Goal: Information Seeking & Learning: Understand process/instructions

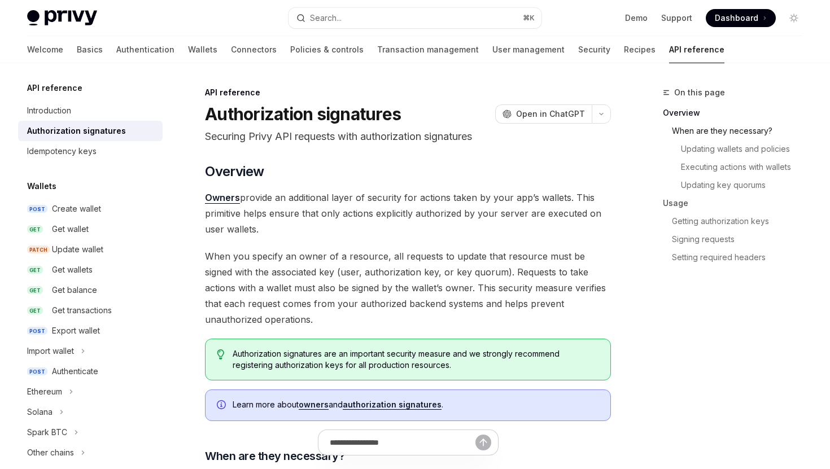
click at [719, 126] on link "When are they necessary?" at bounding box center [737, 131] width 149 height 18
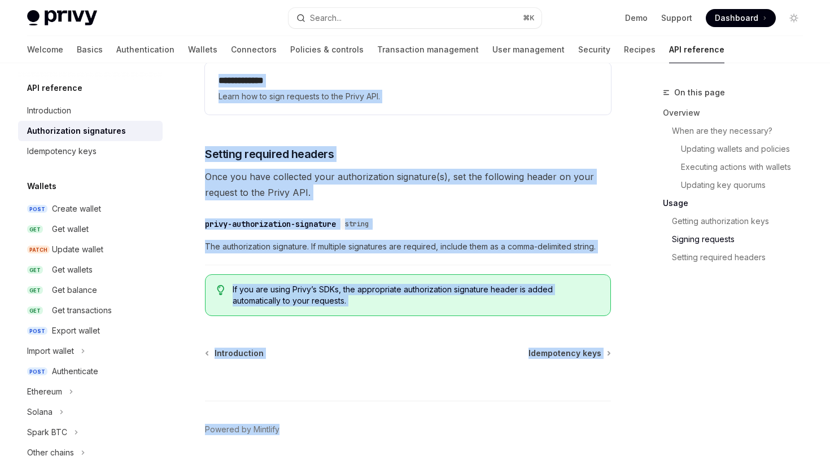
scroll to position [1911, 0]
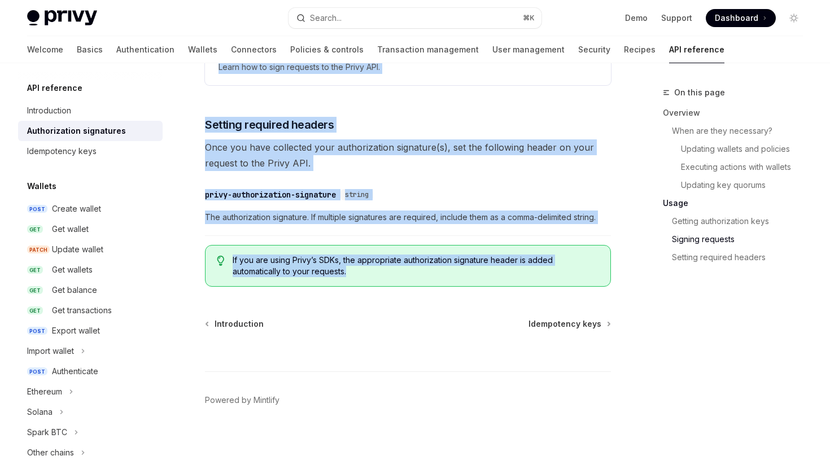
copy div "Loremipsumdol sitametcon AdipIS Elit se DoeiUSM Temporin Utlab ETD magnaali eni…"
drag, startPoint x: 201, startPoint y: 109, endPoint x: 598, endPoint y: 277, distance: 431.3
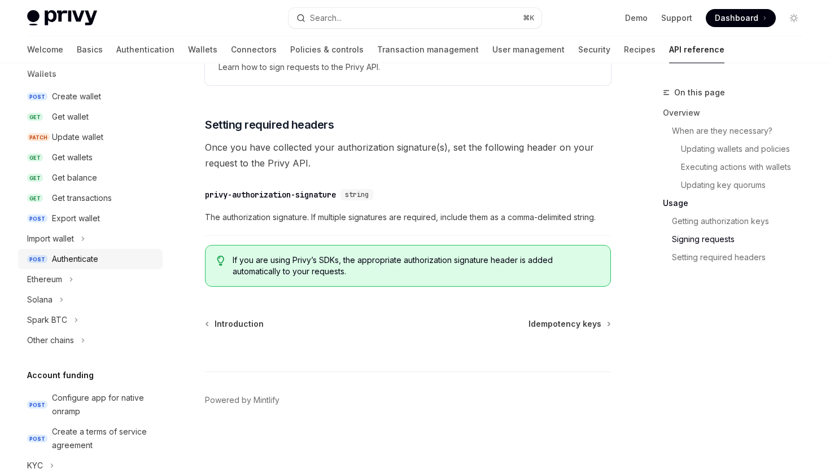
scroll to position [134, 0]
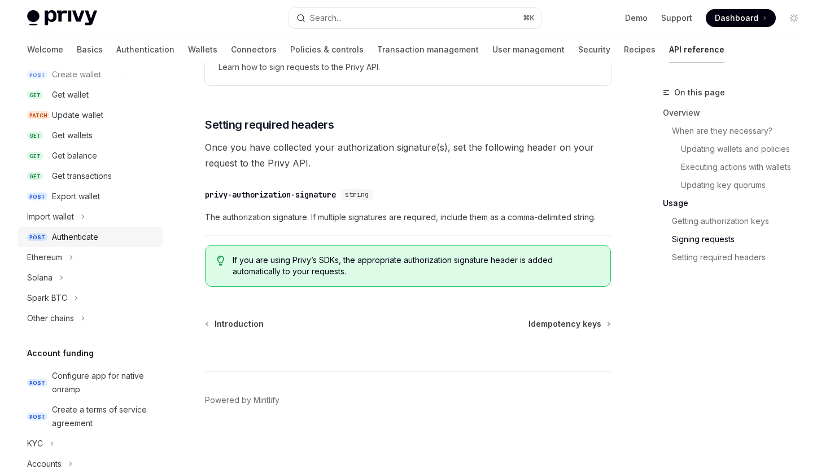
click at [112, 233] on div "Authenticate" at bounding box center [104, 237] width 104 height 14
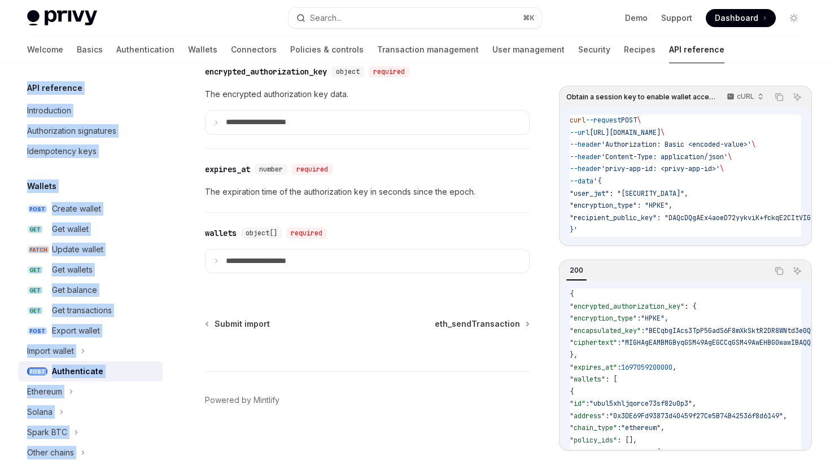
drag, startPoint x: 156, startPoint y: 453, endPoint x: 24, endPoint y: 88, distance: 388.1
click at [24, 88] on div "API reference Introduction Authorization signatures Idempotency keys Wallets PO…" at bounding box center [99, 266] width 163 height 406
copy div "API reference Introduction Authorization signatures Idempotency keys Wallets PO…"
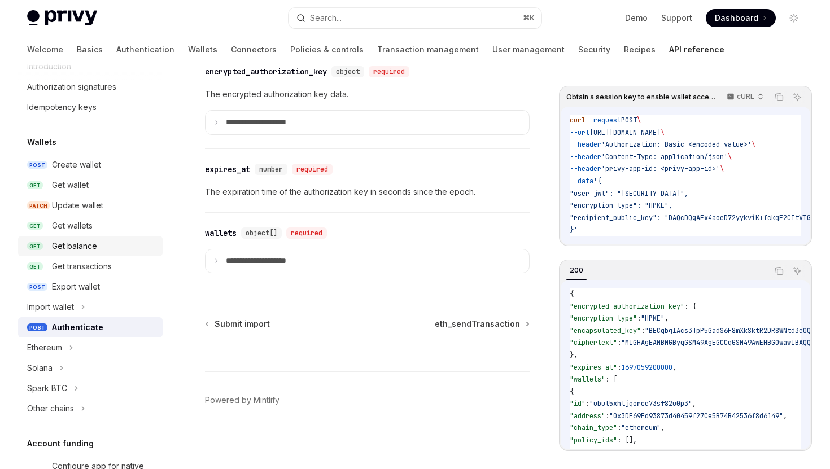
scroll to position [53, 0]
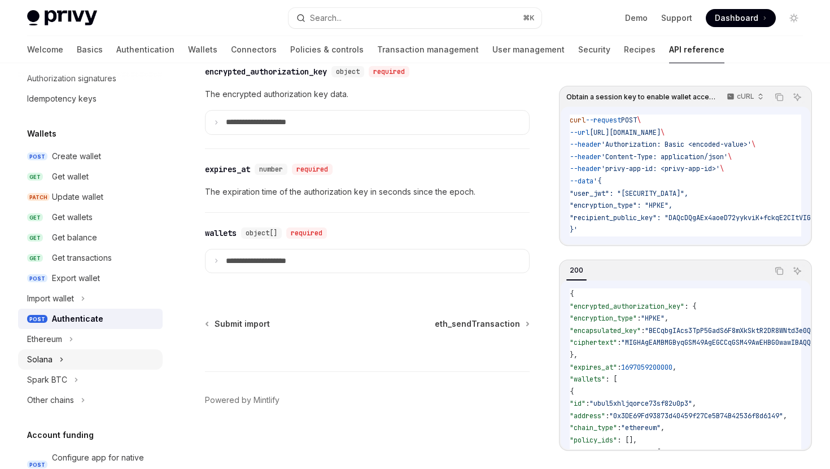
click at [74, 360] on button "Solana" at bounding box center [90, 360] width 145 height 20
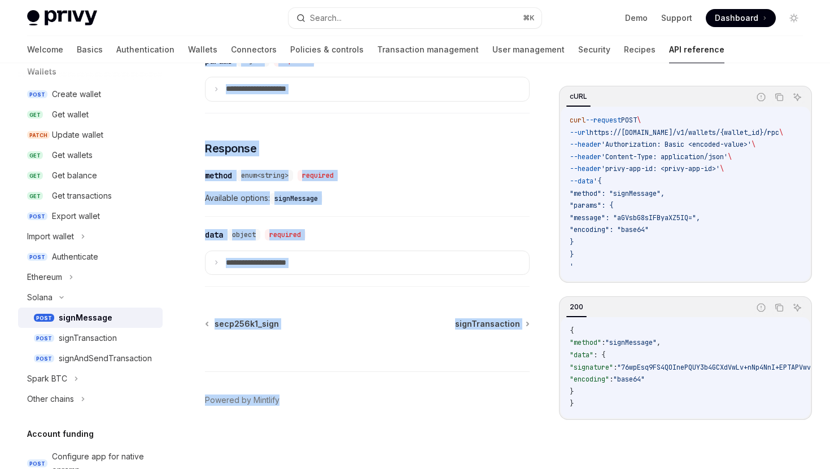
scroll to position [534, 0]
copy div "loreMipsumd SitaME Cons ad ElitSED Doei t incidid utla e Dolore magnaa enima mi…"
drag, startPoint x: 207, startPoint y: 111, endPoint x: 461, endPoint y: 260, distance: 294.7
click at [461, 260] on div "Solana signMessage OpenAI Open in ChatGPT Sign a message with a Solana wallet u…" at bounding box center [261, 18] width 541 height 902
click at [219, 262] on icon at bounding box center [217, 263] width 6 height 6
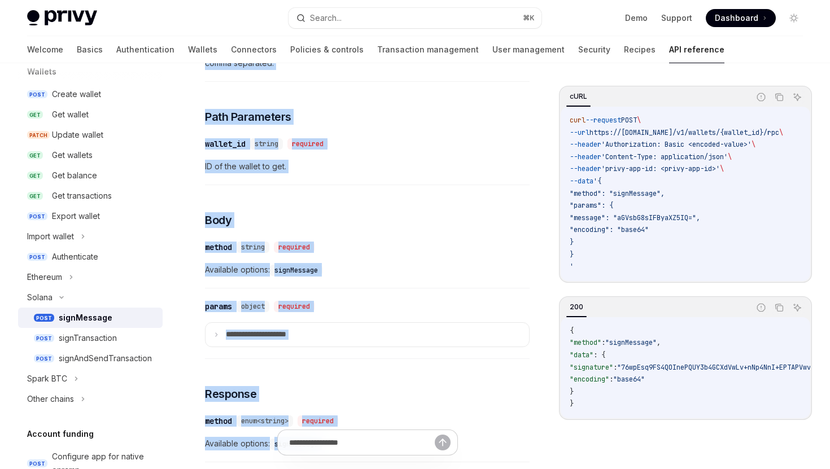
scroll to position [157, 0]
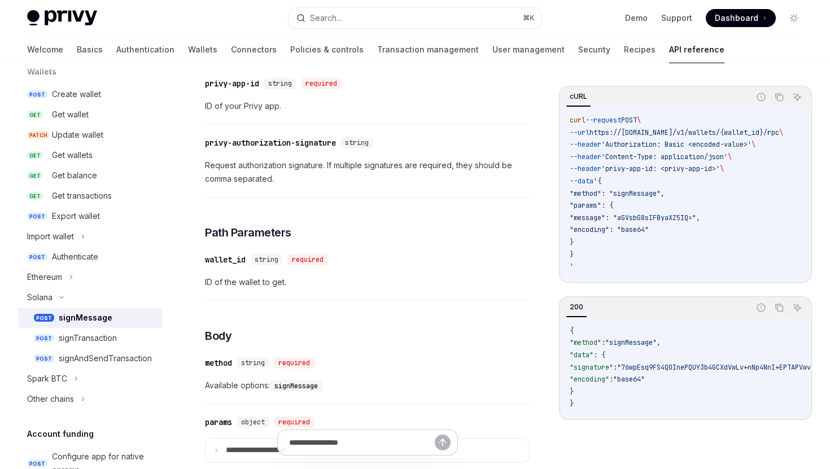
drag, startPoint x: 367, startPoint y: 361, endPoint x: 260, endPoint y: 449, distance: 138.4
click at [260, 449] on div "Solana signMessage OpenAI Open in ChatGPT Sign a message with a Solana wallet u…" at bounding box center [261, 431] width 541 height 1004
click at [215, 465] on div at bounding box center [367, 449] width 325 height 42
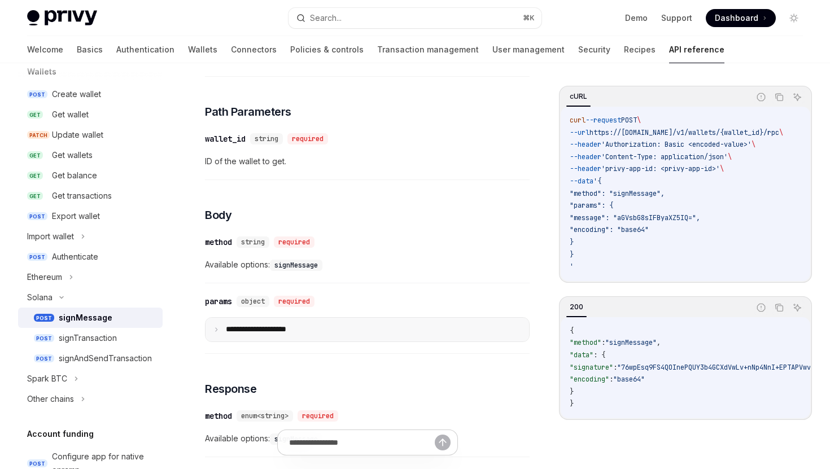
click at [214, 333] on icon at bounding box center [217, 330] width 6 height 6
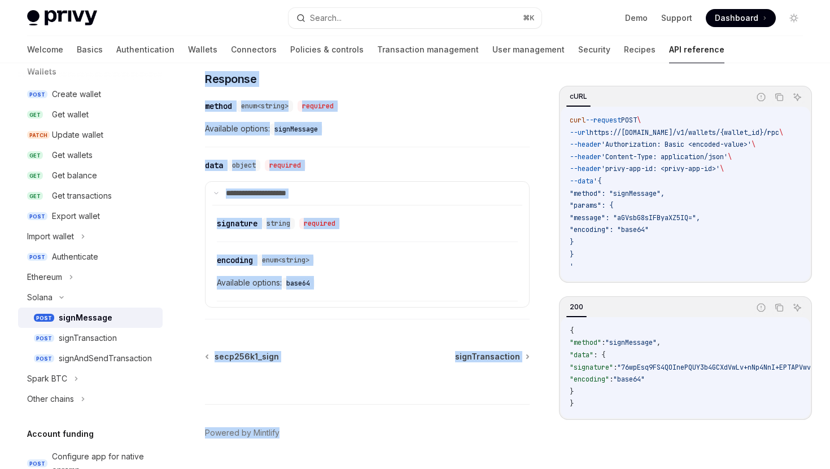
scroll to position [761, 0]
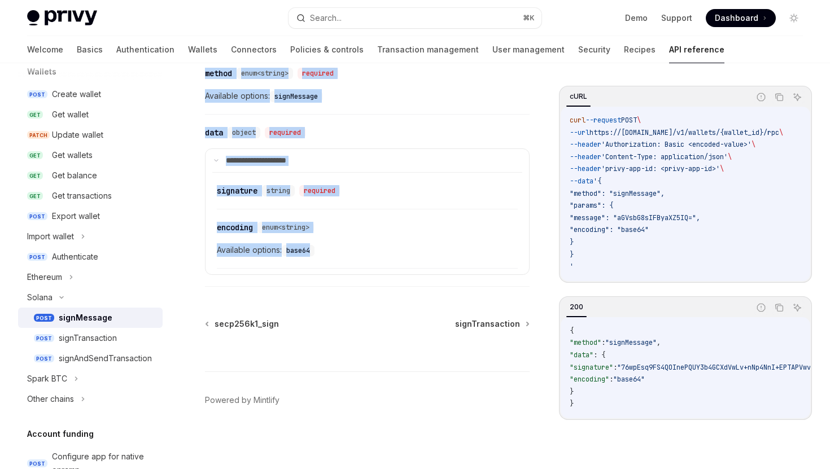
copy div "loreMipsumd SitaME Cons ad ElitSED Doei t incidid utla e Dolore magnaa enima mi…"
drag, startPoint x: 205, startPoint y: 113, endPoint x: 351, endPoint y: 258, distance: 205.7
copy div "loreMipsumd SitaME Cons ad ElitSED Doei t incidid utla e Dolore magnaa enima mi…"
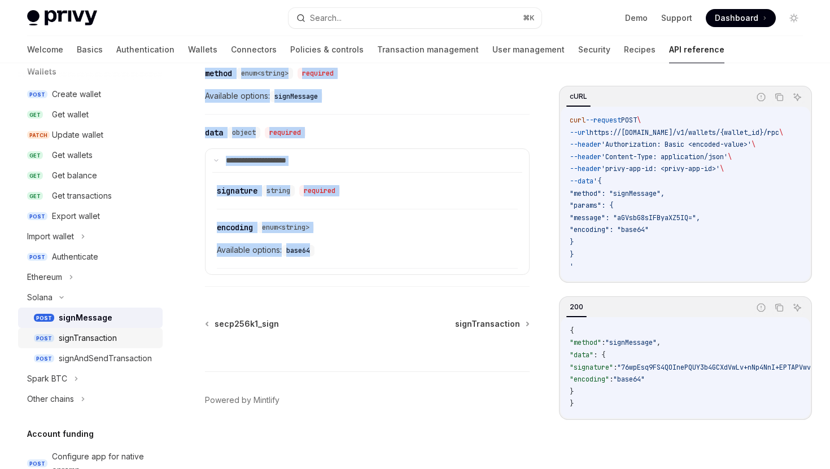
click at [84, 339] on div "signTransaction" at bounding box center [88, 339] width 58 height 14
type textarea "*"
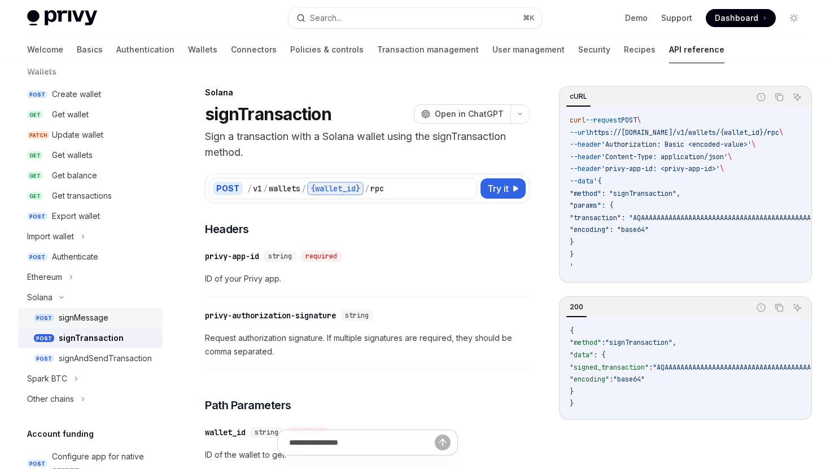
click at [76, 316] on div "signMessage" at bounding box center [84, 318] width 50 height 14
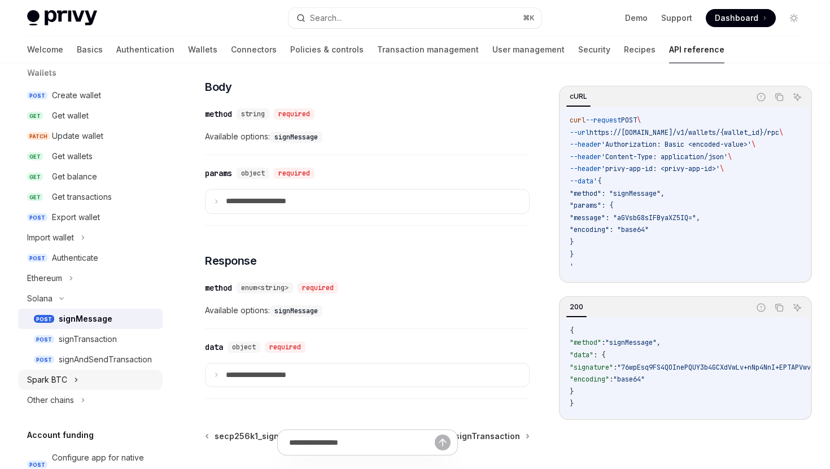
scroll to position [140, 0]
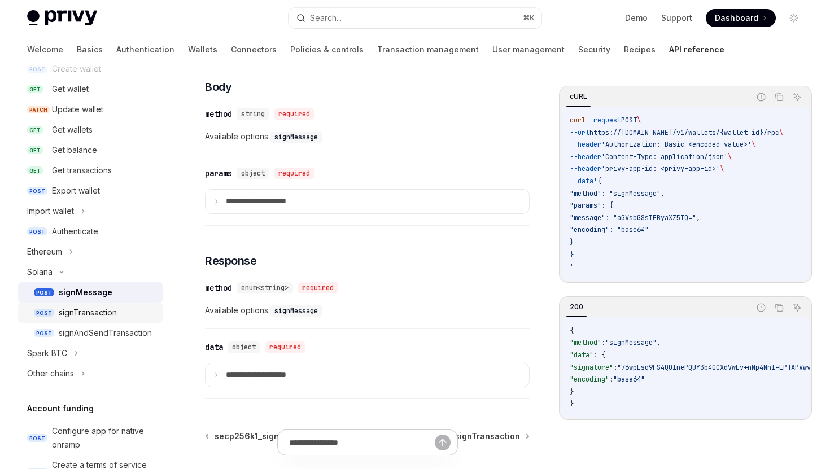
click at [85, 315] on div "signTransaction" at bounding box center [88, 313] width 58 height 14
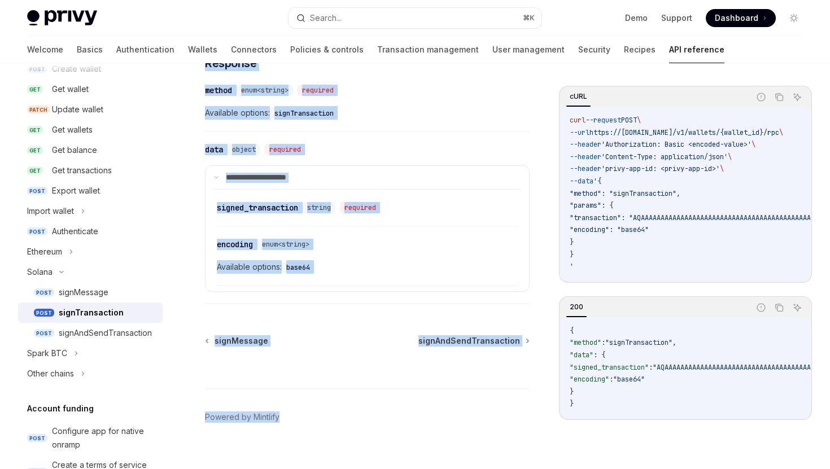
scroll to position [758, 0]
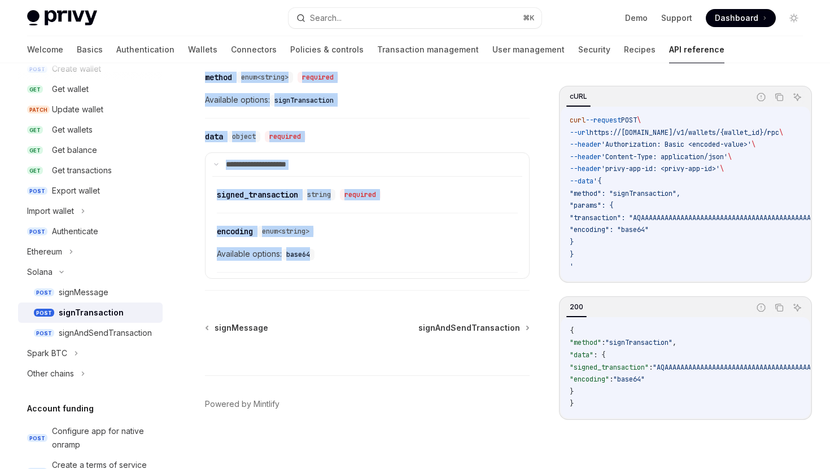
copy div "signTransaction OpenAI Open in ChatGPT Sign a transaction with a Solana wallet …"
drag, startPoint x: 206, startPoint y: 113, endPoint x: 361, endPoint y: 268, distance: 219.7
click at [89, 330] on div "signAndSendTransaction" at bounding box center [105, 334] width 93 height 14
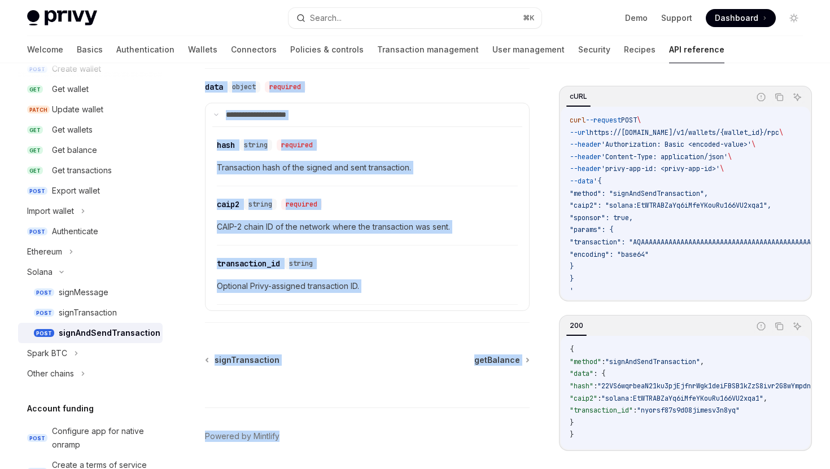
scroll to position [989, 0]
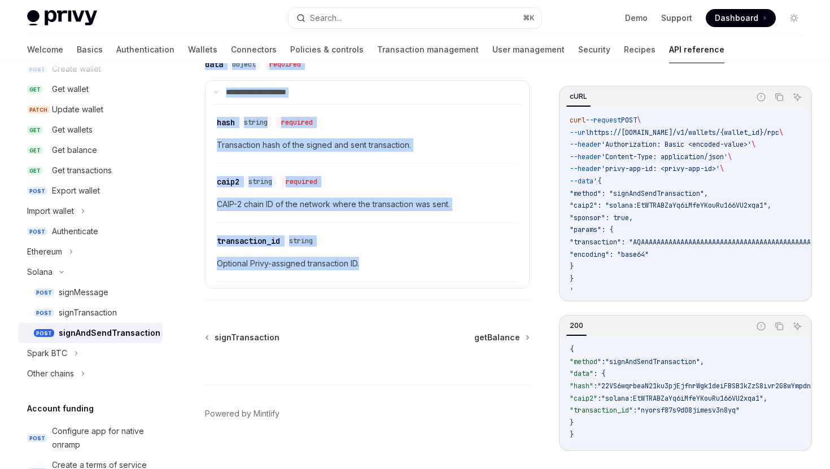
drag, startPoint x: 206, startPoint y: 115, endPoint x: 421, endPoint y: 245, distance: 252.2
copy div "signAndSendTransaction OpenAI Open in ChatGPT Sign and send transaction with a …"
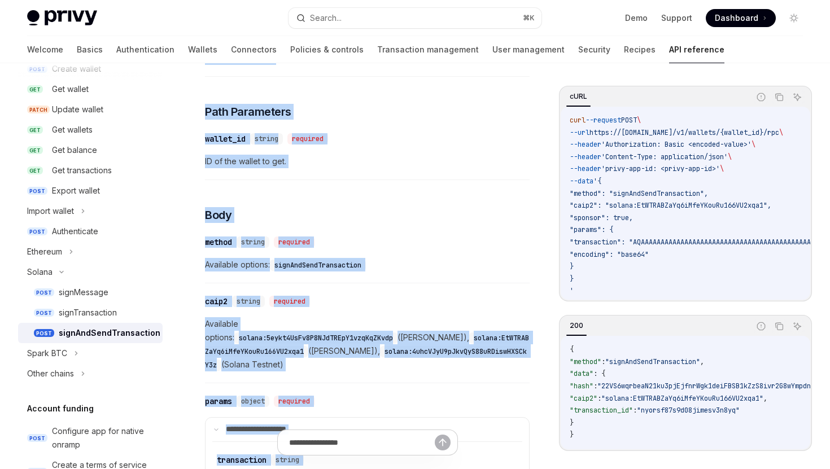
scroll to position [0, 0]
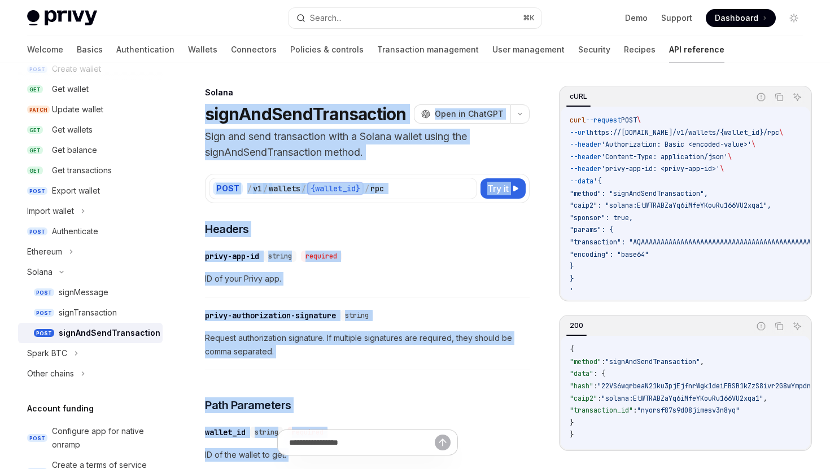
click at [358, 154] on p "Sign and send transaction with a Solana wallet using the signAndSendTransaction…" at bounding box center [367, 145] width 325 height 32
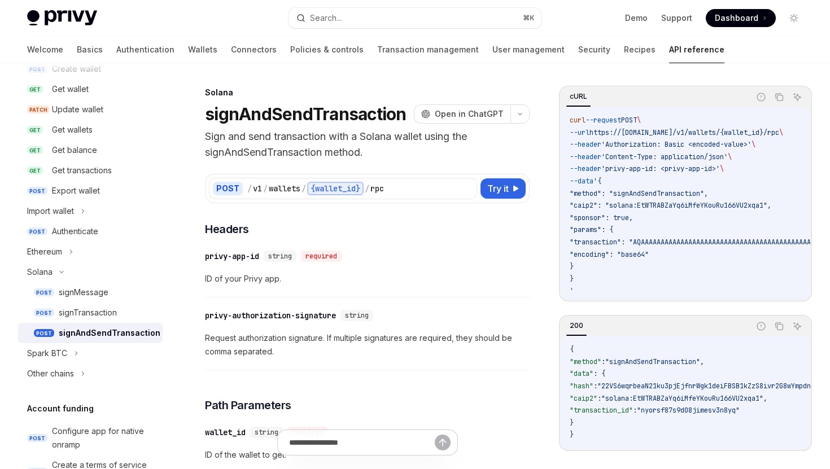
click at [615, 154] on span "'Content-Type: application/json'" at bounding box center [665, 157] width 127 height 9
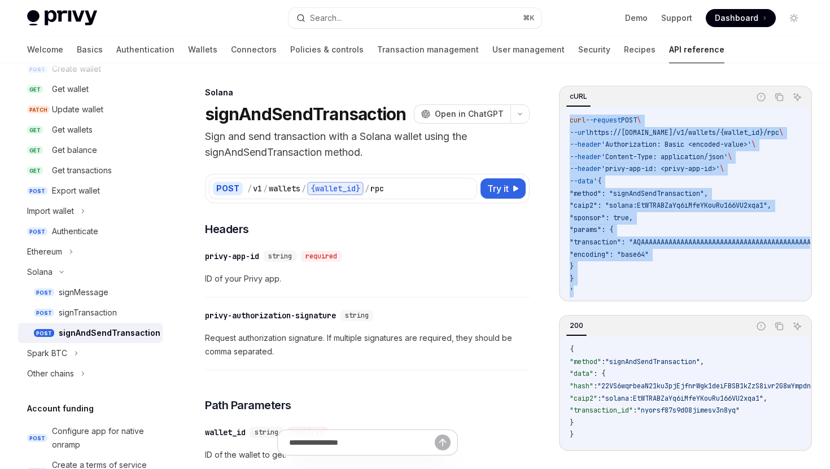
scroll to position [7, 0]
drag, startPoint x: 570, startPoint y: 121, endPoint x: 651, endPoint y: 285, distance: 183.4
click at [779, 94] on icon "Copy the contents from the code block" at bounding box center [779, 97] width 9 height 9
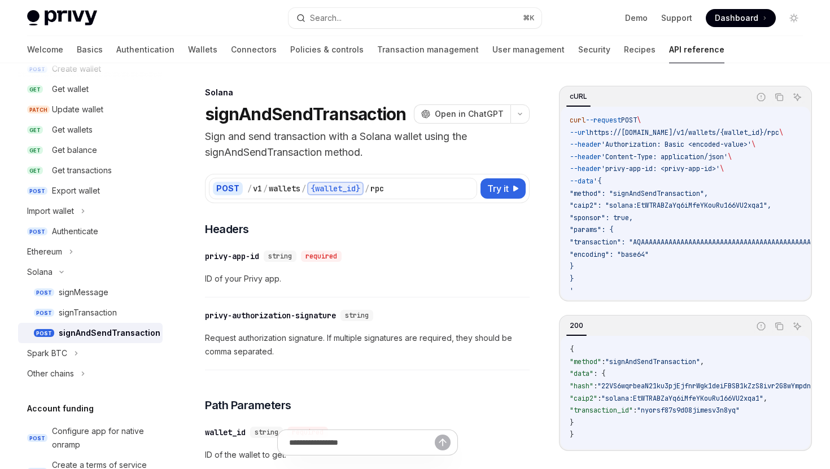
click at [527, 149] on p "Sign and send transaction with a Solana wallet using the signAndSendTransaction…" at bounding box center [367, 145] width 325 height 32
click at [501, 192] on span "Try it" at bounding box center [498, 189] width 21 height 14
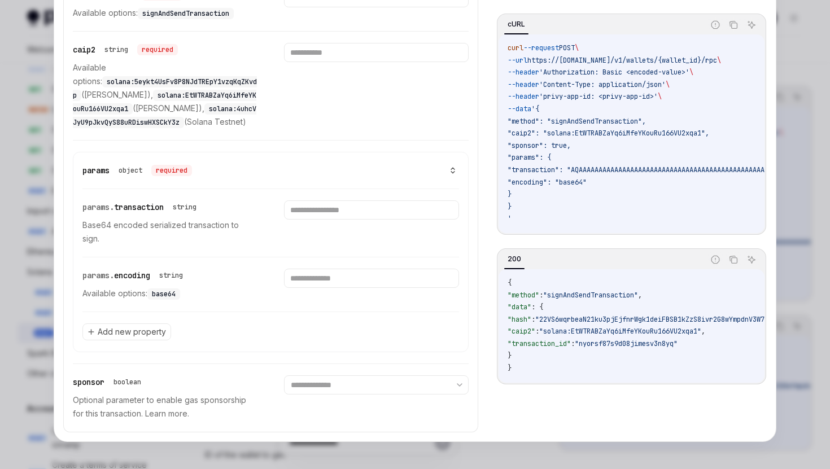
scroll to position [556, 0]
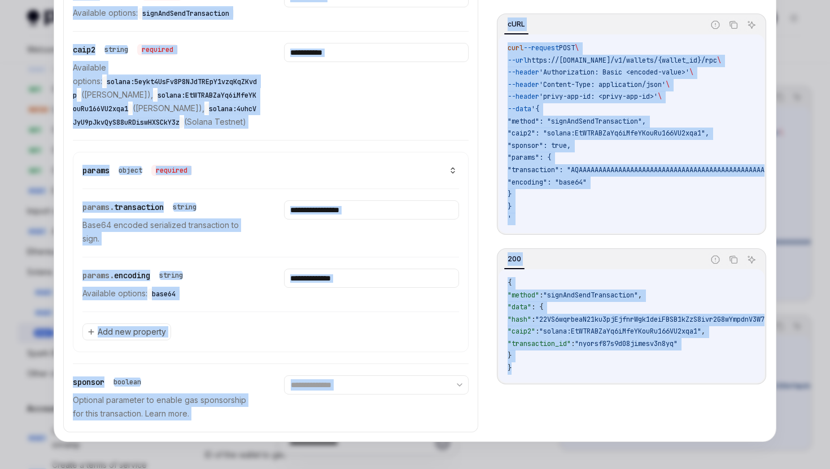
copy div "**********"
drag, startPoint x: 62, startPoint y: 79, endPoint x: 693, endPoint y: 378, distance: 698.7
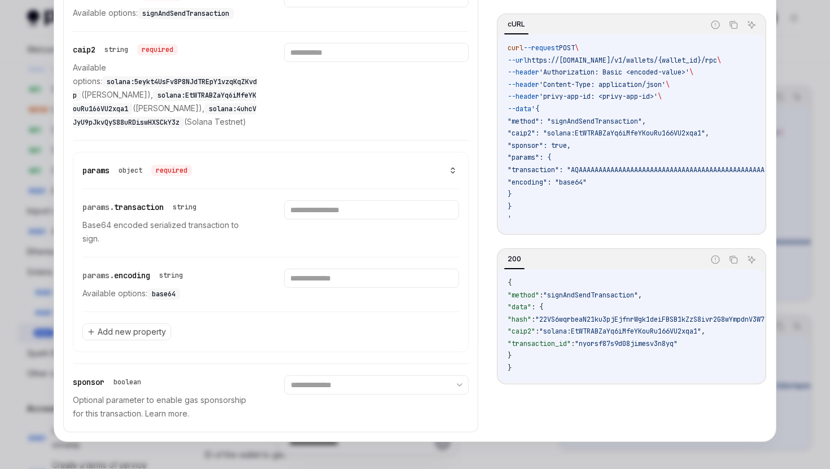
click at [25, 210] on div at bounding box center [415, 234] width 830 height 469
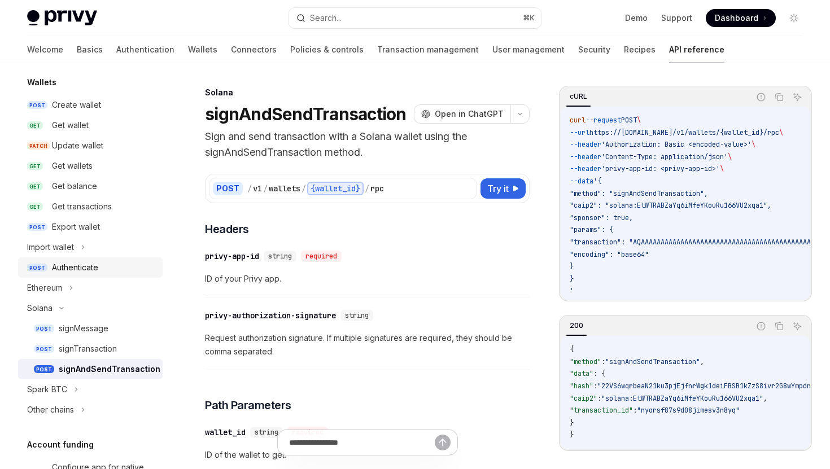
scroll to position [88, 0]
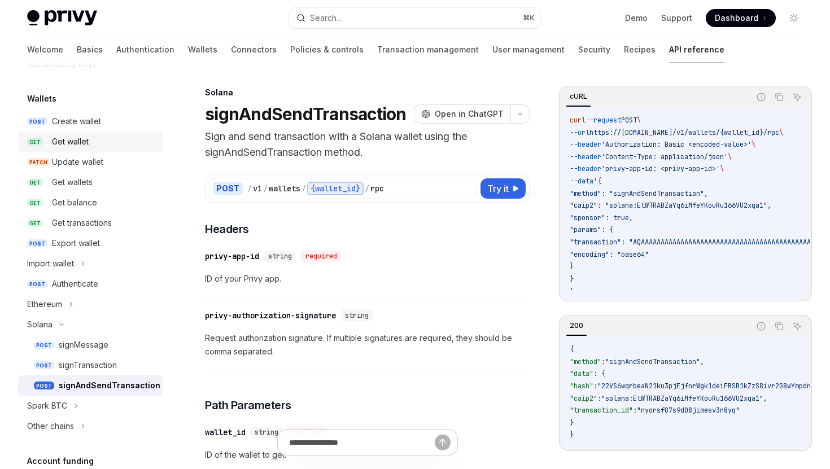
click at [81, 145] on div "Get wallet" at bounding box center [70, 142] width 37 height 14
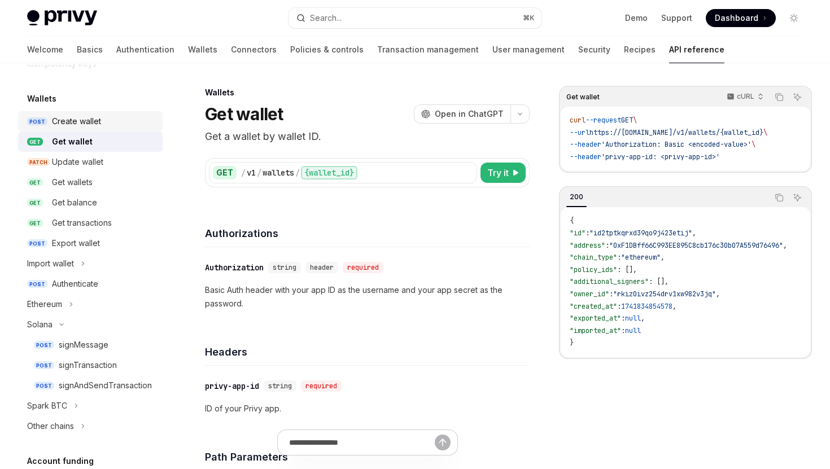
click at [61, 122] on div "Create wallet" at bounding box center [76, 122] width 49 height 14
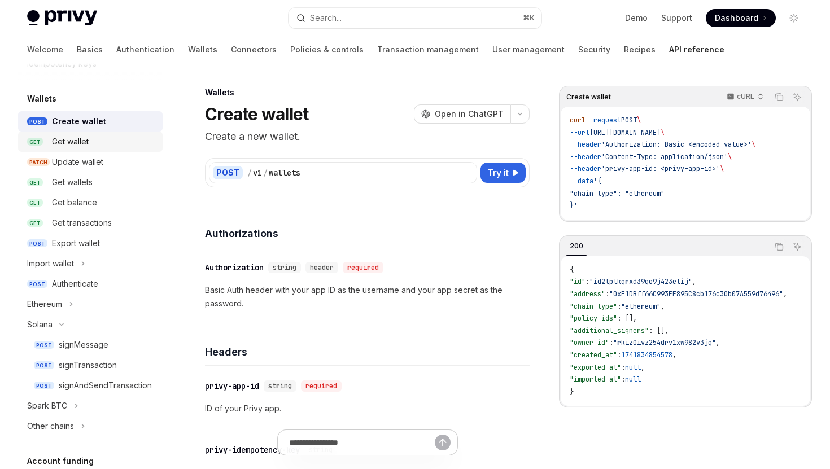
click at [62, 141] on div "Get wallet" at bounding box center [70, 142] width 37 height 14
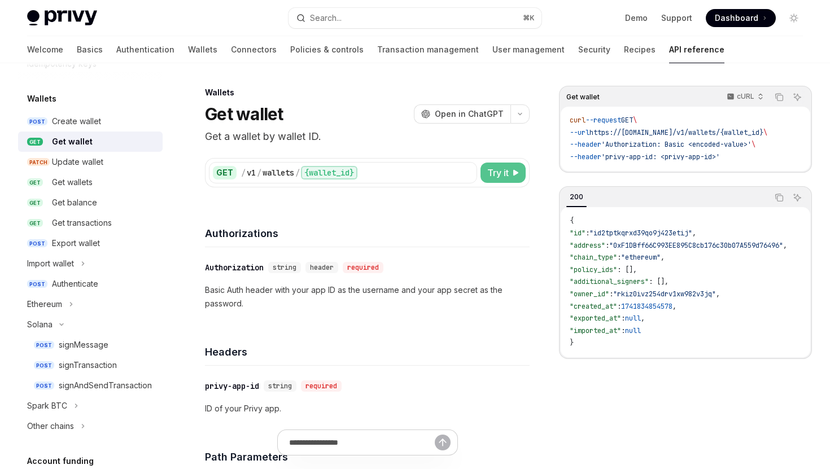
click at [506, 170] on span "Try it" at bounding box center [498, 173] width 21 height 14
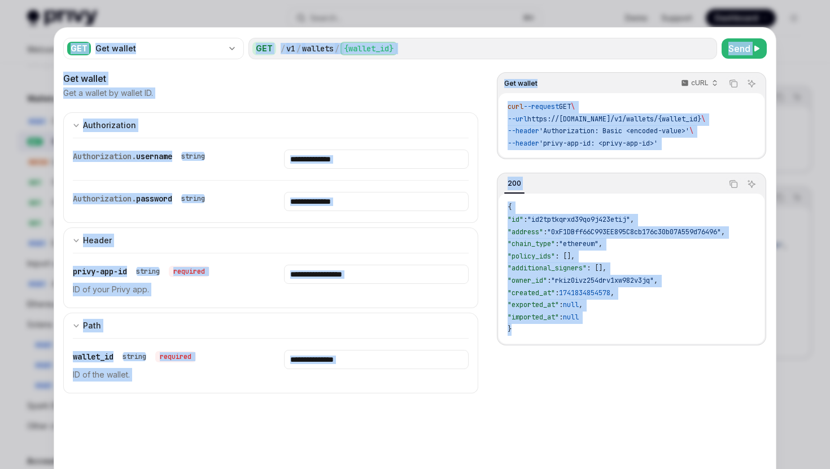
copy div "GET Get wallet GET / v1 / wallets / {wallet_id} Send Get wallet Get a wallet by…"
drag, startPoint x: 59, startPoint y: 49, endPoint x: 649, endPoint y: 422, distance: 698.0
click at [649, 422] on div "GET Get wallet GET / v1 / wallets / {wallet_id} Send Get wallet Get a wallet by…" at bounding box center [415, 264] width 722 height 473
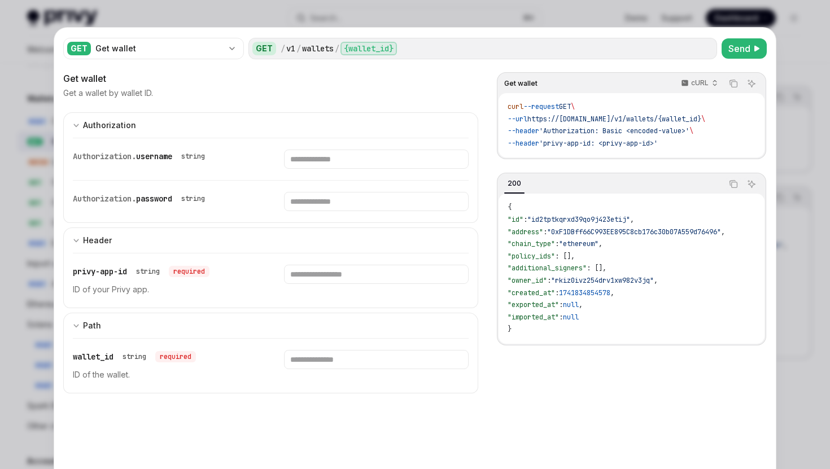
click at [811, 293] on div at bounding box center [415, 234] width 830 height 469
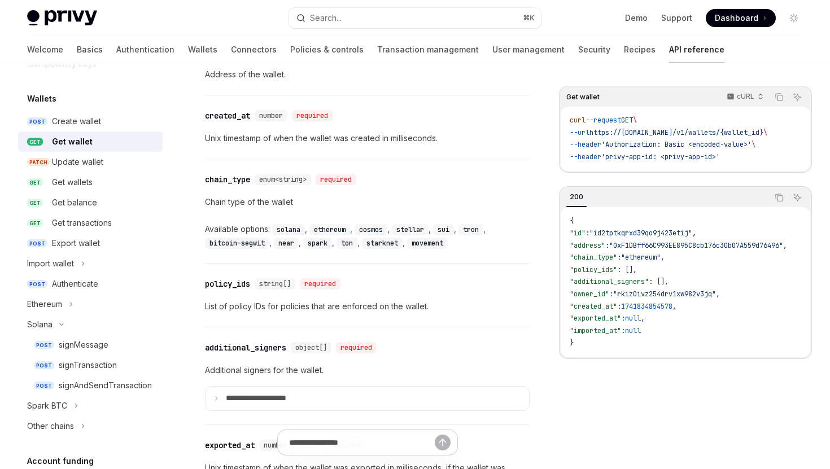
scroll to position [650, 0]
click at [84, 121] on div "Create wallet" at bounding box center [76, 122] width 49 height 14
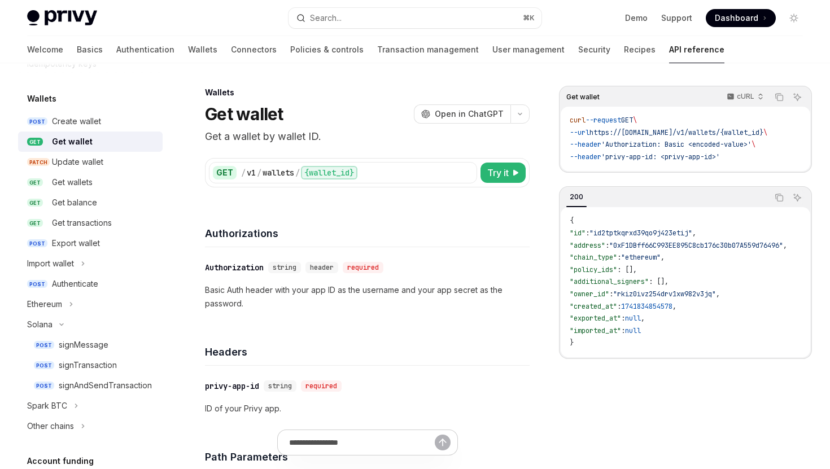
type textarea "*"
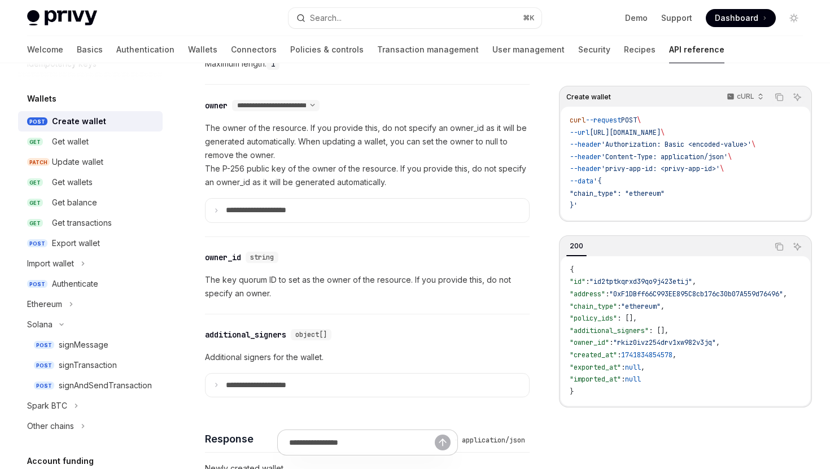
scroll to position [656, 0]
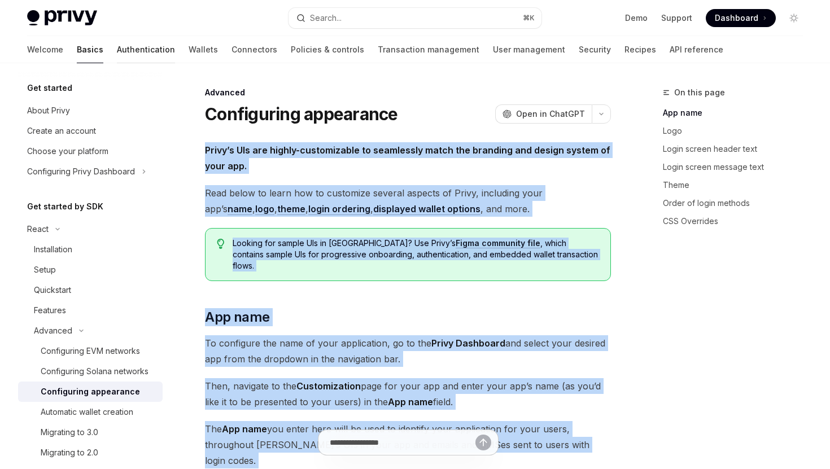
scroll to position [77, 0]
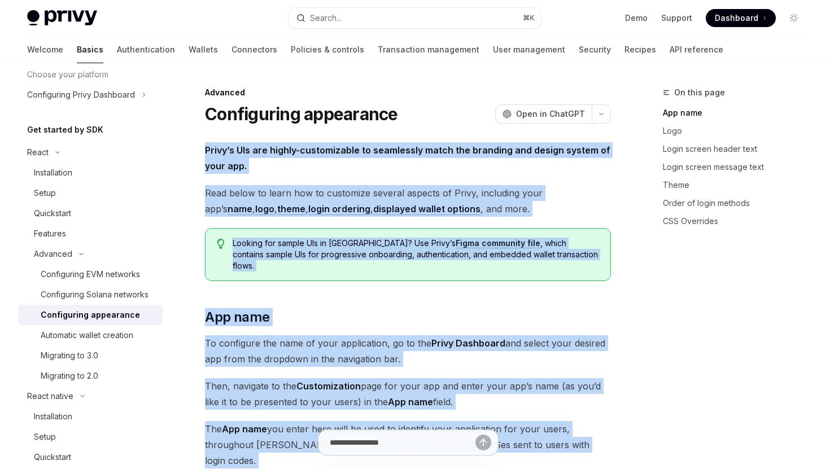
click at [77, 54] on link "Basics" at bounding box center [90, 49] width 27 height 27
type textarea "*"
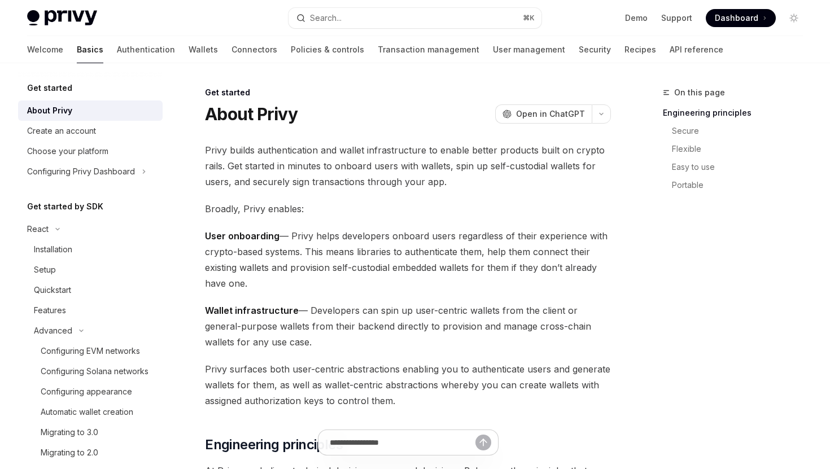
click at [55, 26] on div "Privy Docs home page Search... ⌘ K Demo Support Dashboard Dashboard Search..." at bounding box center [415, 18] width 776 height 36
click at [733, 16] on span "Dashboard" at bounding box center [736, 17] width 43 height 11
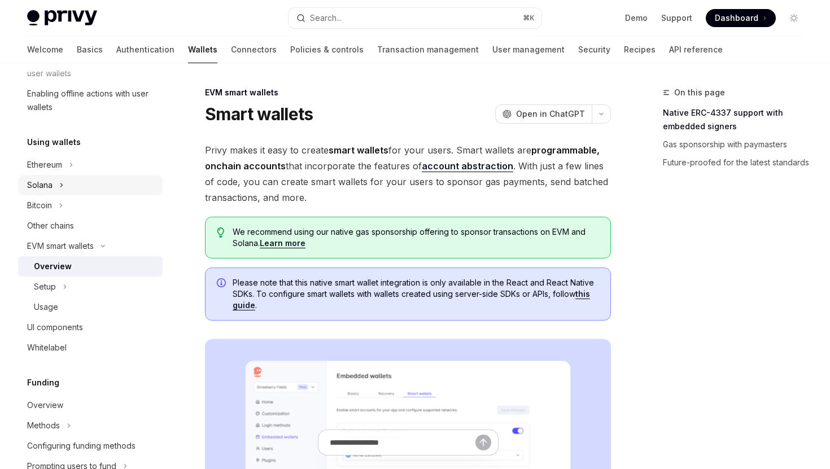
click at [71, 180] on button "Solana" at bounding box center [90, 185] width 145 height 20
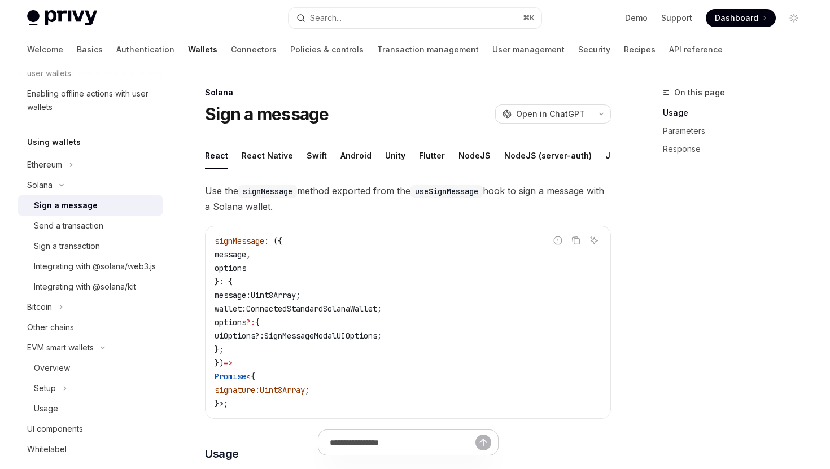
type textarea "*"
